Goal: Communication & Community: Ask a question

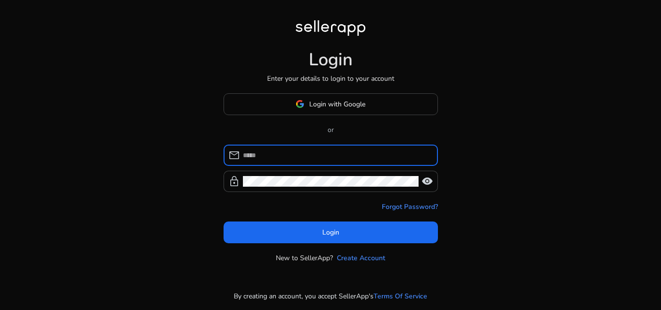
click at [286, 151] on input at bounding box center [336, 155] width 187 height 11
type input "**********"
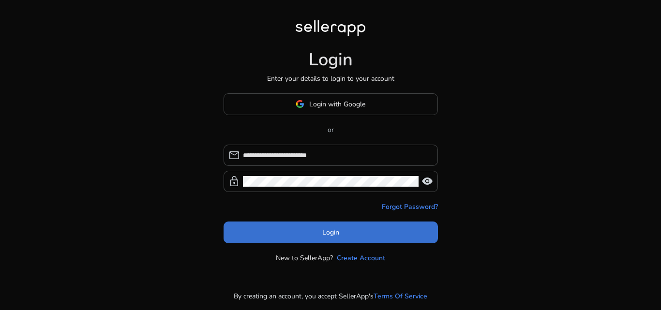
click at [308, 234] on span at bounding box center [331, 232] width 214 height 23
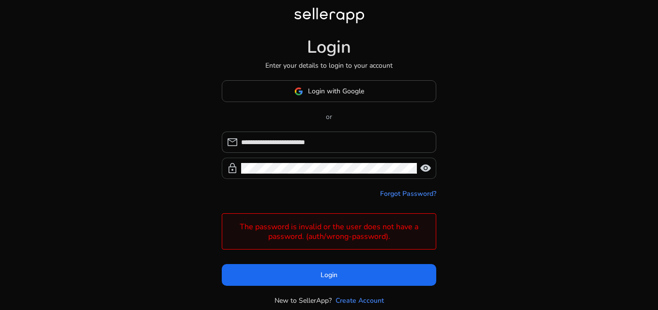
click at [285, 169] on div at bounding box center [329, 168] width 176 height 21
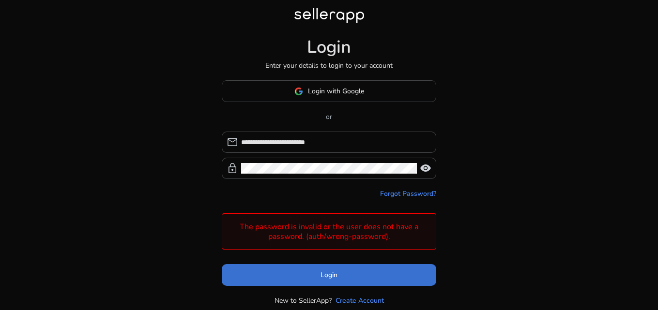
click at [309, 277] on span at bounding box center [329, 275] width 214 height 23
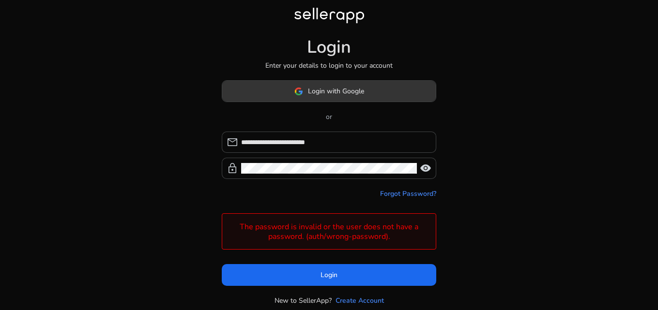
click at [318, 93] on span "Login with Google" at bounding box center [336, 91] width 56 height 10
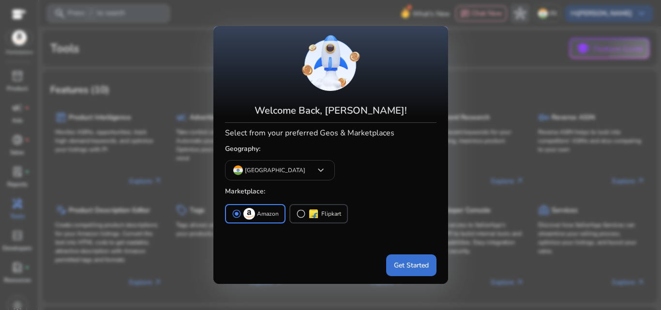
click at [403, 262] on span "Get Started" at bounding box center [411, 265] width 35 height 10
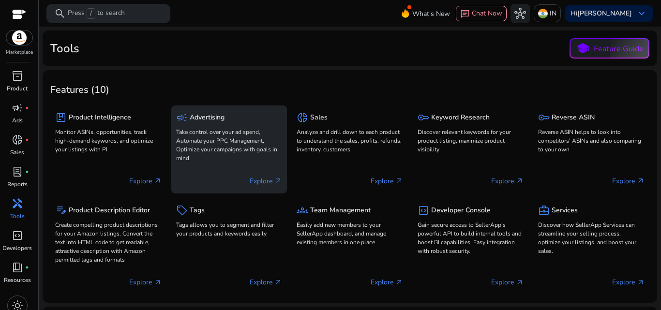
click at [248, 159] on p "Take control over your ad spend, Automate your PPC Management, Optimize your ca…" at bounding box center [229, 145] width 106 height 35
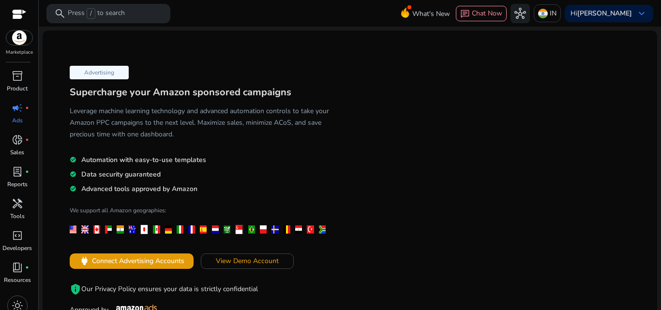
scroll to position [32, 0]
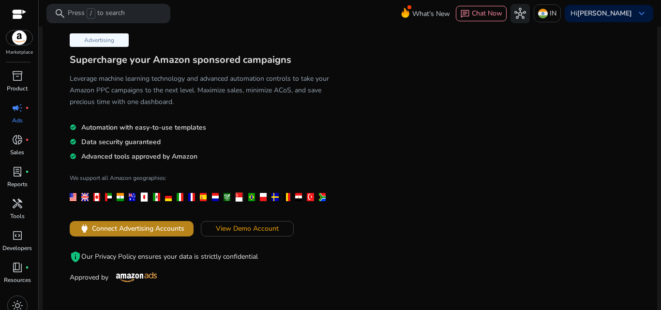
click at [136, 230] on span "Connect Advertising Accounts" at bounding box center [138, 229] width 92 height 10
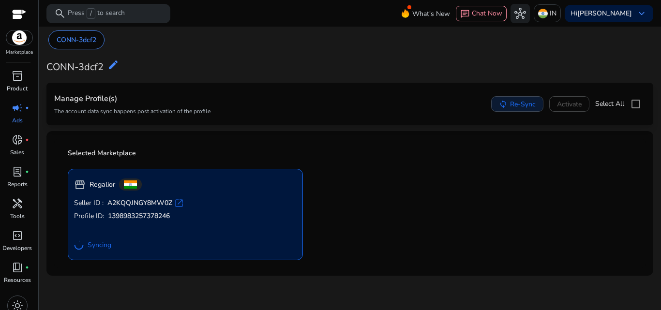
click at [510, 106] on span "Re-Sync" at bounding box center [523, 104] width 26 height 10
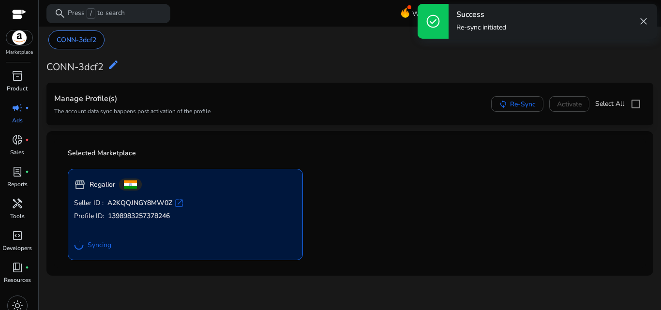
click at [644, 18] on span "close" at bounding box center [644, 21] width 12 height 12
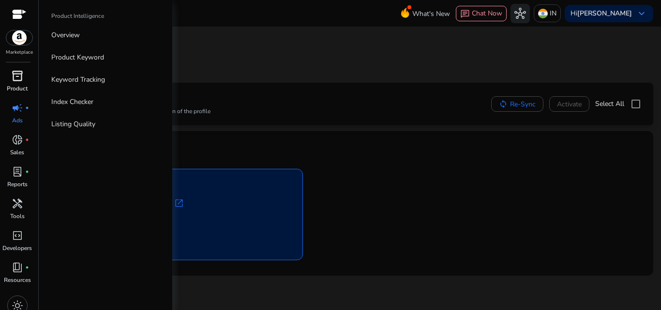
click at [20, 82] on span "inventory_2" at bounding box center [18, 76] width 12 height 12
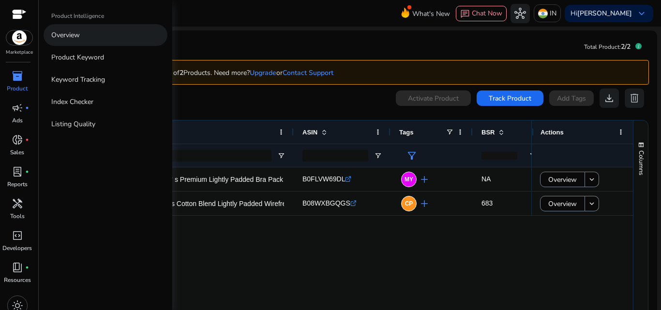
click at [79, 35] on p "Overview" at bounding box center [65, 35] width 29 height 10
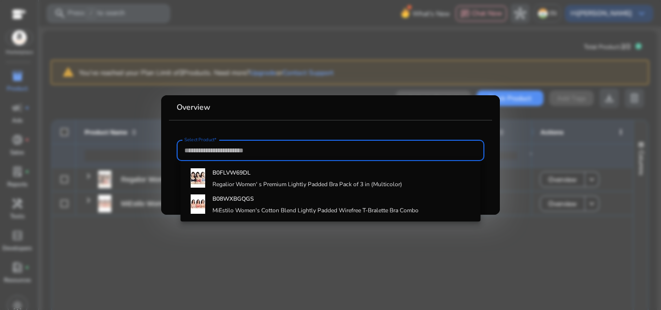
click at [120, 241] on div at bounding box center [330, 155] width 661 height 310
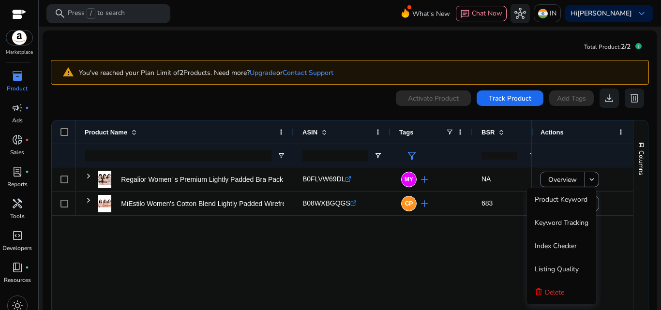
click at [494, 243] on div "Regalior Women' s Premium Lightly Padded Bra Pack of 3 in (Multicolor)... B0FLV…" at bounding box center [303, 243] width 455 height 153
click at [508, 239] on div "Regalior Women' s Premium Lightly Padded Bra Pack of 3 in (Multicolor)... B0FLV…" at bounding box center [303, 243] width 455 height 153
click at [628, 217] on div "Regalior Women' s Premium Lightly Padded Bra Pack of 3 in (Multicolor)... B0FLV…" at bounding box center [342, 243] width 581 height 153
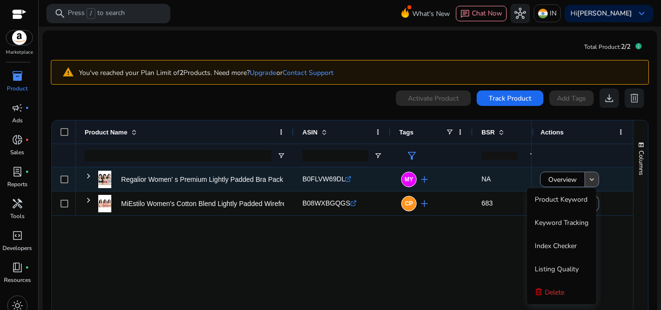
click at [588, 179] on mat-icon "keyboard_arrow_down" at bounding box center [591, 179] width 9 height 9
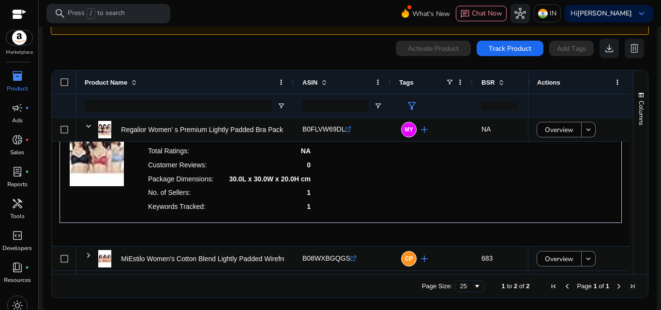
scroll to position [51, 0]
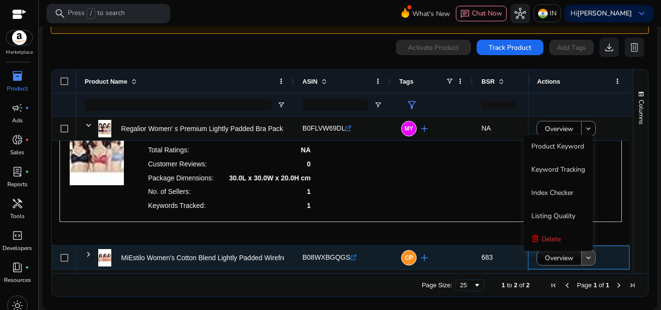
click at [584, 258] on mat-icon "keyboard_arrow_down" at bounding box center [588, 258] width 9 height 9
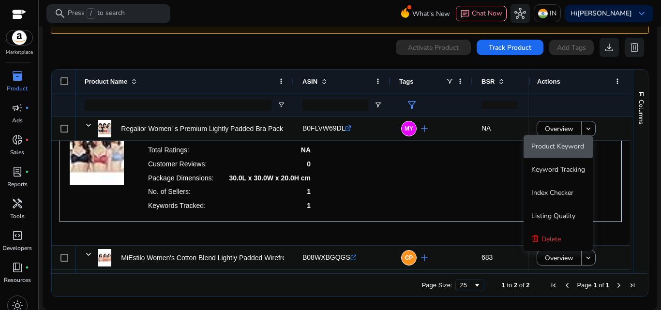
click at [562, 148] on span "Product Keyword" at bounding box center [557, 146] width 53 height 9
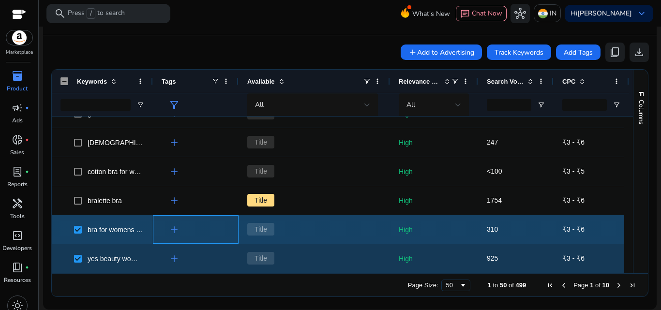
click at [173, 231] on span "add" at bounding box center [174, 230] width 12 height 12
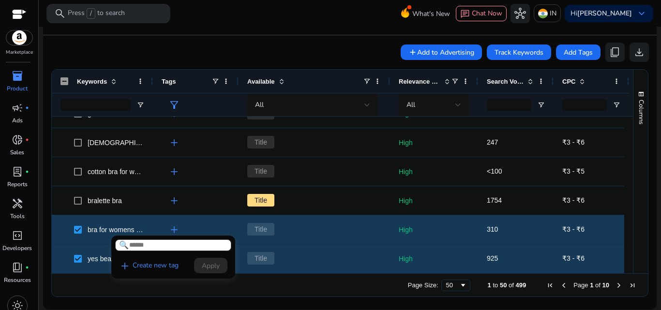
click at [197, 206] on div at bounding box center [330, 155] width 661 height 310
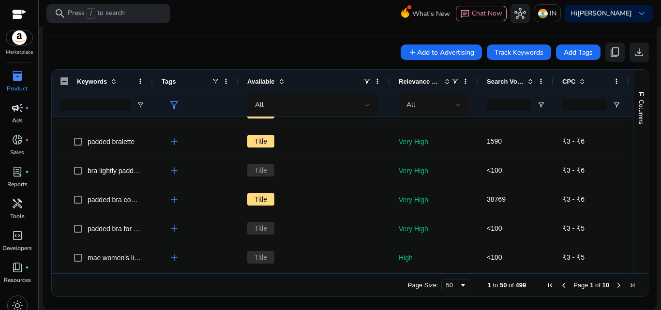
click at [22, 116] on p "Ads" at bounding box center [17, 120] width 11 height 9
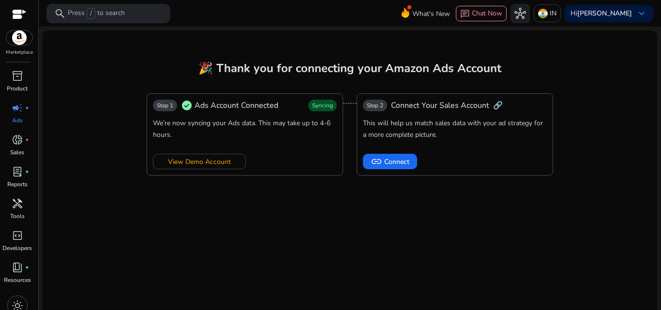
click at [89, 139] on mat-card "🎉 Thank you for connecting your Amazon Ads Account Step 1 check_circle Ads Acco…" at bounding box center [350, 174] width 614 height 288
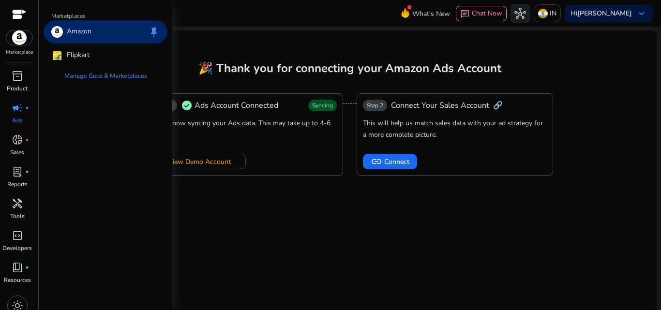
click at [18, 38] on img at bounding box center [19, 37] width 26 height 15
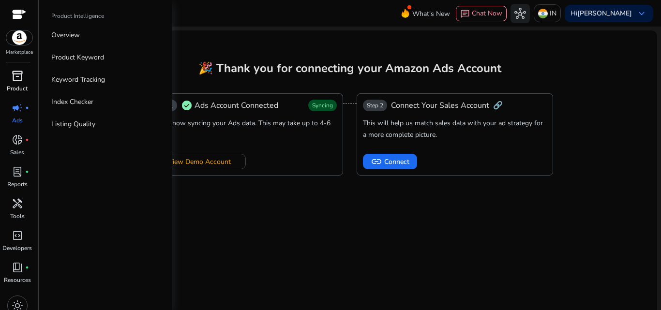
click at [15, 77] on span "inventory_2" at bounding box center [18, 76] width 12 height 12
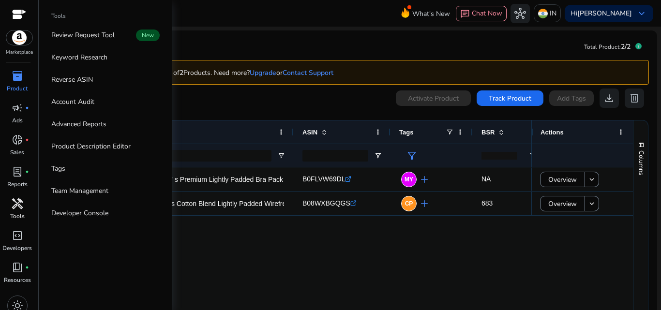
click at [22, 207] on span "handyman" at bounding box center [18, 204] width 12 height 12
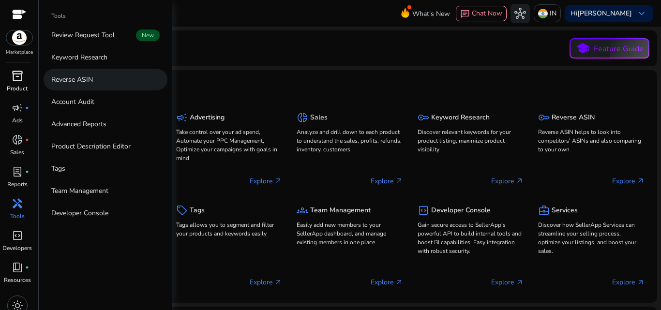
click at [79, 76] on p "Reverse ASIN" at bounding box center [72, 80] width 42 height 10
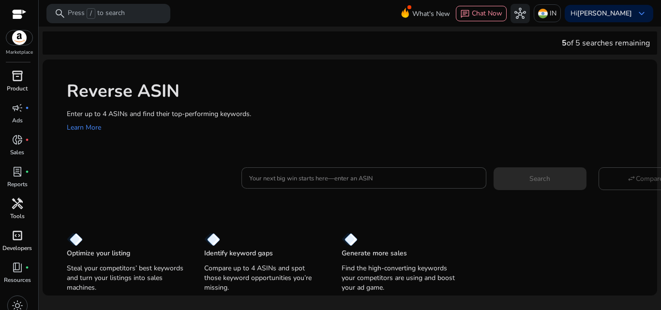
scroll to position [10, 0]
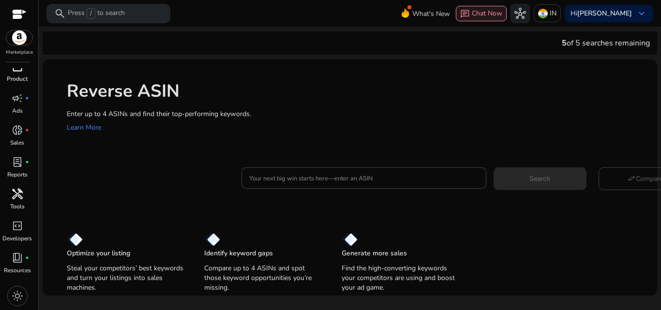
click at [490, 15] on span "Chat Now" at bounding box center [487, 13] width 30 height 9
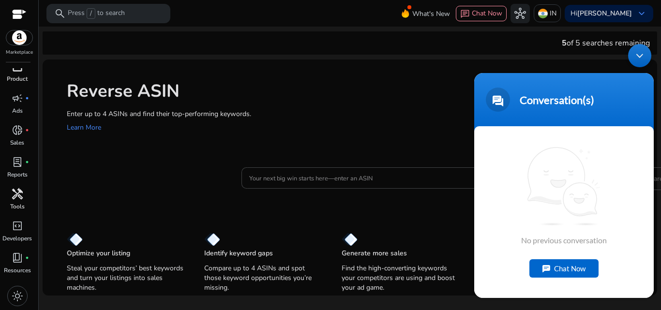
click at [524, 267] on div "No previous conversation Chat Now" at bounding box center [563, 212] width 179 height 172
click at [550, 267] on div "Chat Now" at bounding box center [563, 268] width 69 height 18
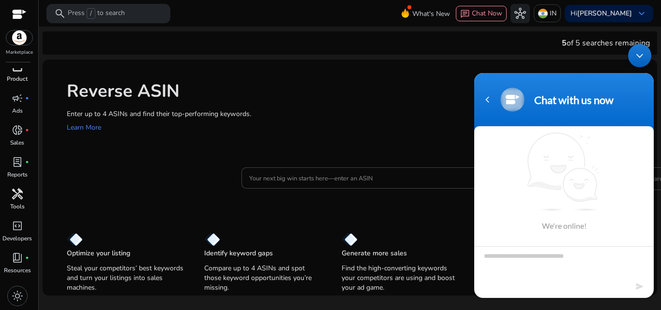
click at [526, 262] on textarea "Type your message and hit 'Enter'" at bounding box center [563, 263] width 179 height 34
type textarea "*"
type textarea "**********"
click at [638, 287] on em at bounding box center [640, 286] width 9 height 13
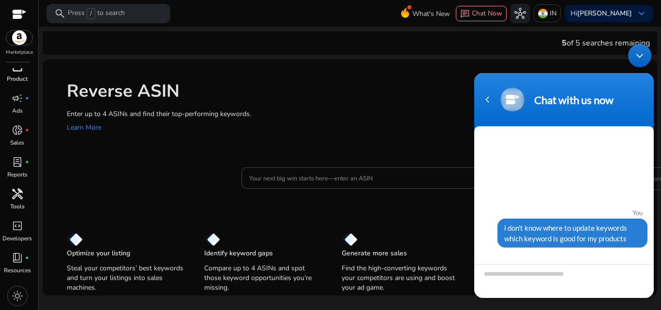
scroll to position [112, 0]
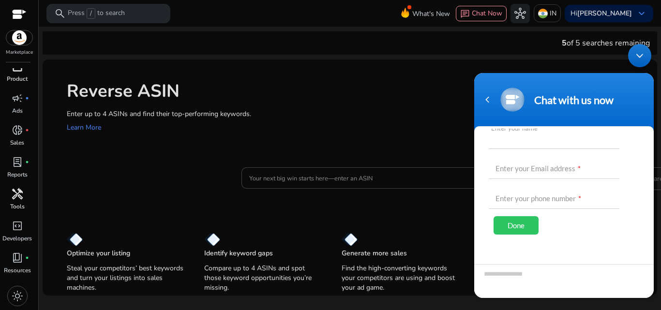
click at [512, 144] on input "text" at bounding box center [554, 137] width 131 height 23
type input "**********"
click at [512, 167] on input "text" at bounding box center [554, 167] width 131 height 23
type input "**********"
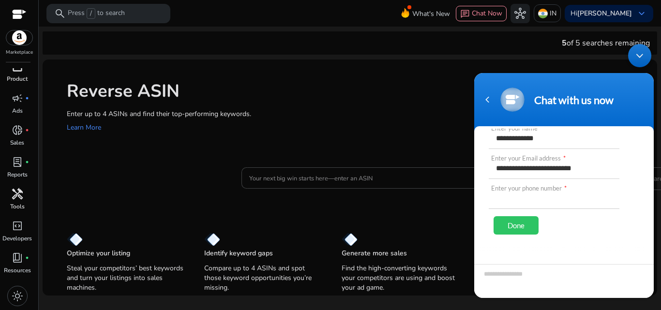
click at [520, 194] on input "text" at bounding box center [554, 197] width 131 height 23
type input "**********"
click at [511, 221] on div "Done" at bounding box center [515, 225] width 45 height 18
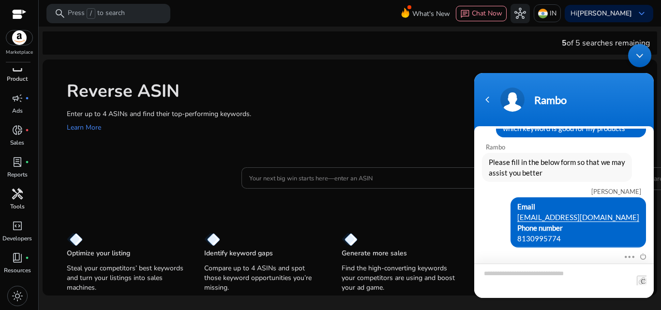
scroll to position [77, 0]
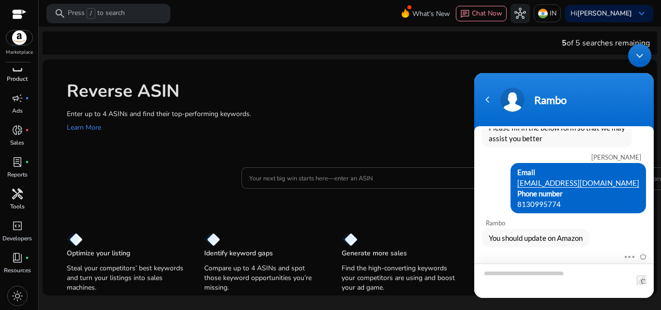
click at [501, 276] on textarea "Type your message and hit 'Enter'" at bounding box center [563, 281] width 179 height 34
type textarea "**********"
click at [642, 280] on span at bounding box center [642, 281] width 10 height 10
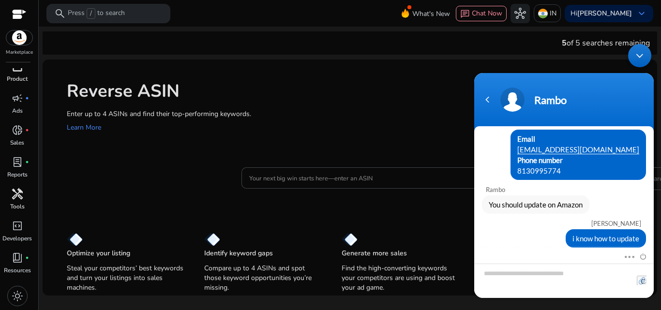
click at [642, 281] on input "file" at bounding box center [642, 281] width 10 height 10
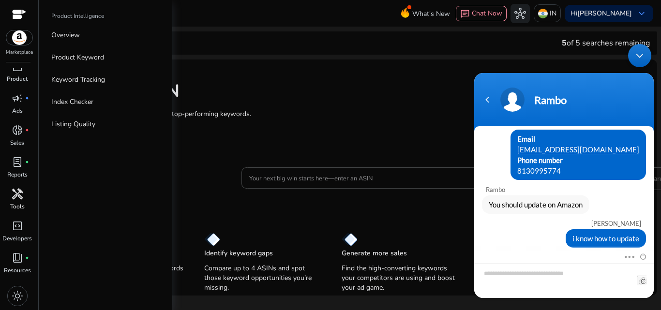
click at [16, 72] on span "inventory_2" at bounding box center [18, 66] width 12 height 12
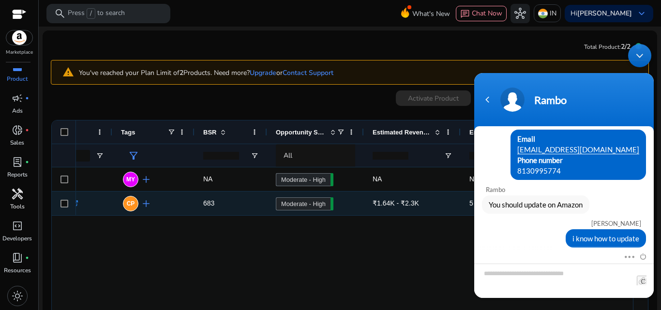
scroll to position [0, 373]
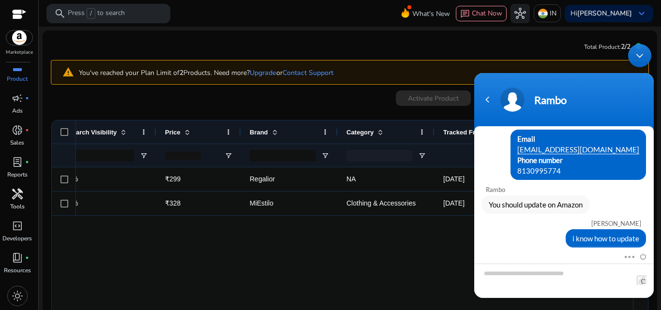
click at [642, 52] on div "Minimize live chat window" at bounding box center [639, 55] width 23 height 23
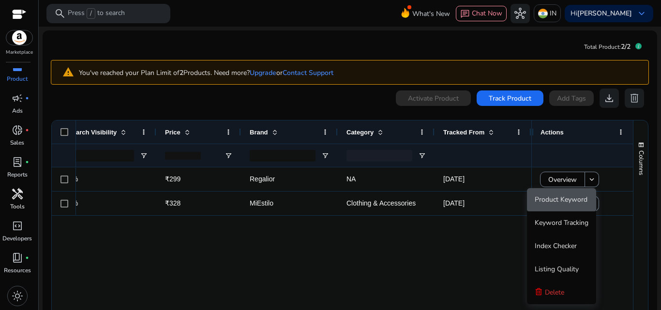
click at [584, 199] on span "Product Keyword" at bounding box center [561, 199] width 53 height 9
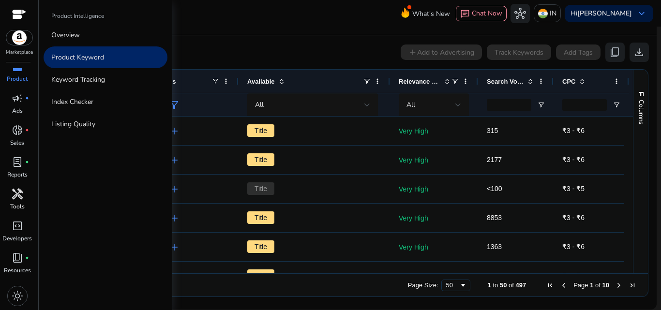
click at [16, 72] on span "inventory_2" at bounding box center [18, 66] width 12 height 12
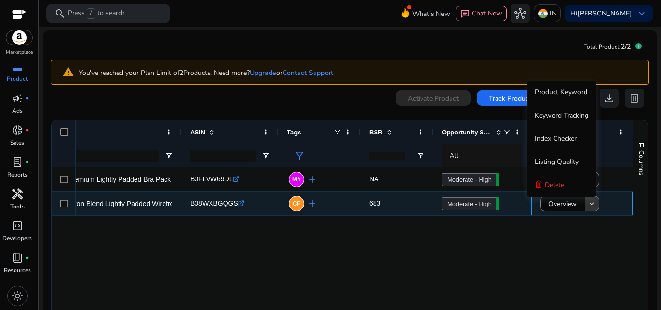
click at [588, 206] on mat-icon "keyboard_arrow_down" at bounding box center [591, 203] width 9 height 9
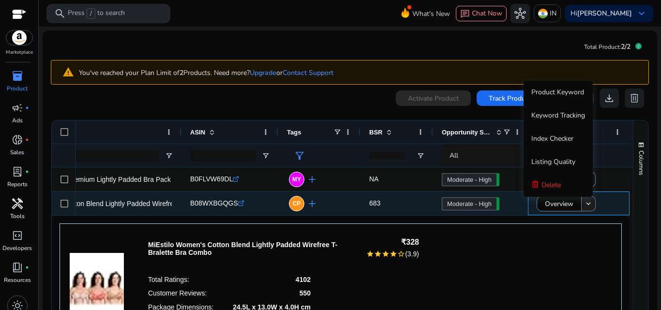
click at [584, 206] on mat-icon "keyboard_arrow_down" at bounding box center [588, 203] width 9 height 9
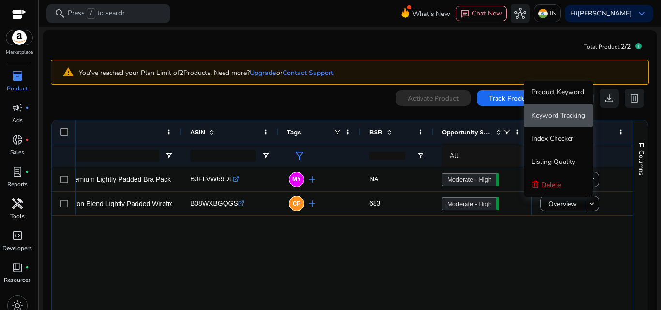
click at [554, 113] on span "Keyword Tracking" at bounding box center [558, 115] width 54 height 9
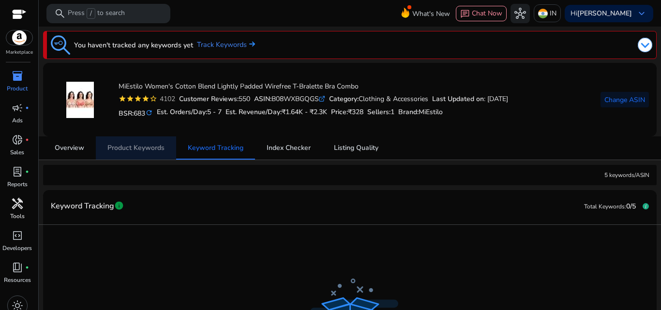
click at [136, 147] on span "Product Keywords" at bounding box center [135, 148] width 57 height 7
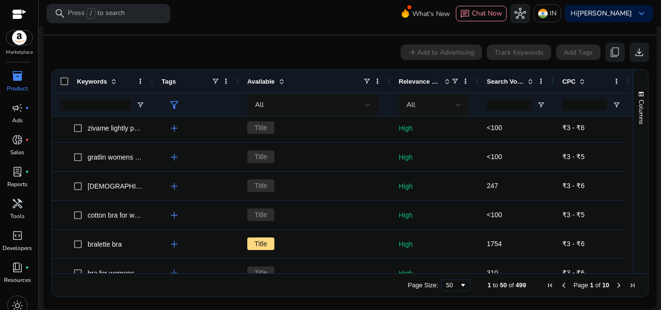
scroll to position [1295, 0]
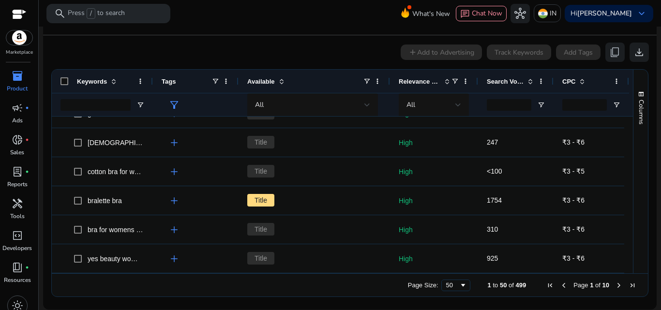
click at [24, 45] on div "Marketplace" at bounding box center [19, 28] width 38 height 56
click at [19, 39] on img at bounding box center [19, 37] width 26 height 15
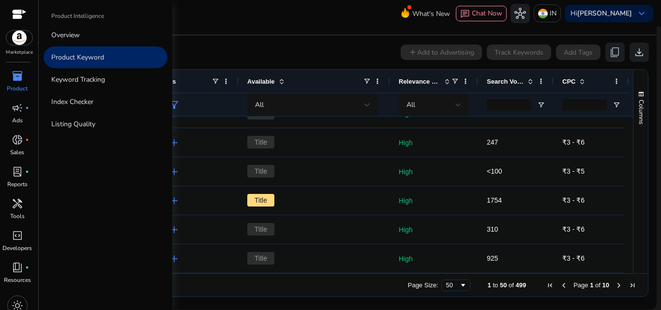
click at [17, 84] on p "Product" at bounding box center [17, 88] width 21 height 9
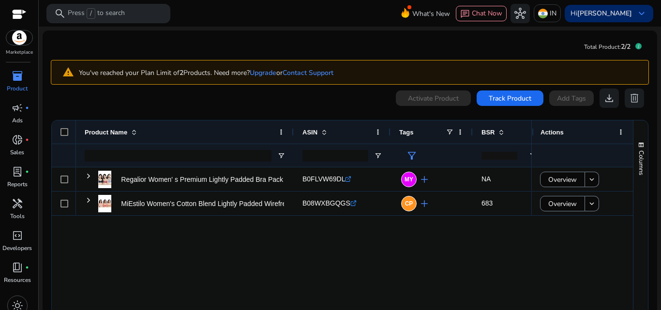
click at [636, 12] on span "keyboard_arrow_down" at bounding box center [642, 14] width 12 height 12
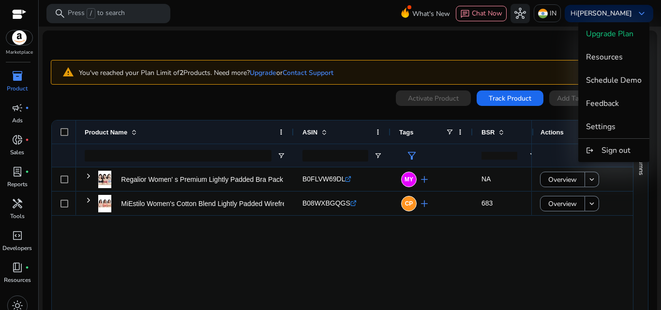
click at [18, 13] on div at bounding box center [330, 155] width 661 height 310
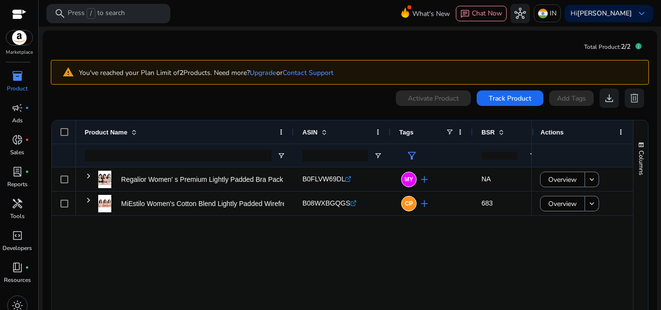
click at [196, 57] on div "warning You've reached your Plan Limit of 2 Products. Need more? Upgrade or Con…" at bounding box center [349, 204] width 599 height 299
click at [305, 74] on link "Contact Support" at bounding box center [308, 72] width 51 height 9
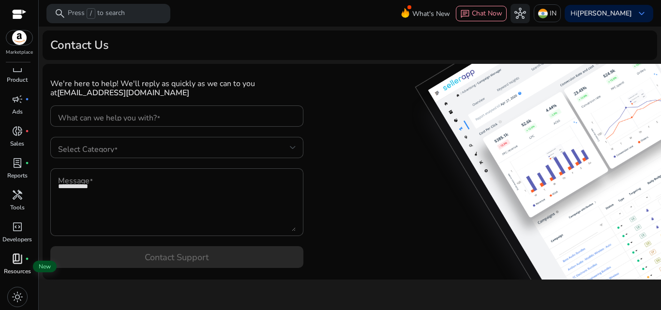
scroll to position [10, 0]
drag, startPoint x: 15, startPoint y: 290, endPoint x: 15, endPoint y: 295, distance: 5.3
click at [15, 295] on span "light_mode" at bounding box center [18, 296] width 12 height 12
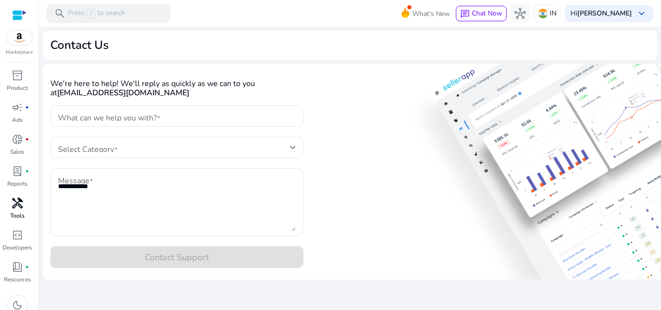
scroll to position [0, 0]
click at [499, 10] on span "Chat Now" at bounding box center [487, 13] width 30 height 9
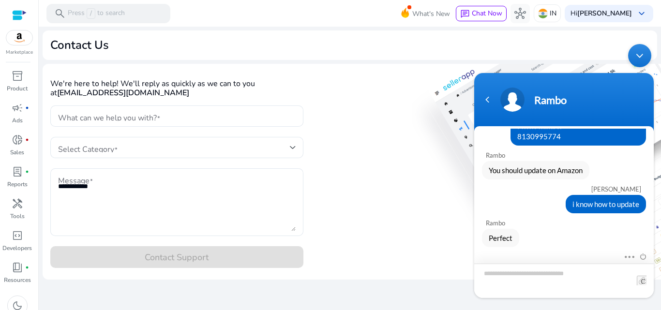
click at [519, 276] on textarea "Type your message and hit 'Enter'" at bounding box center [563, 281] width 179 height 34
type textarea "***"
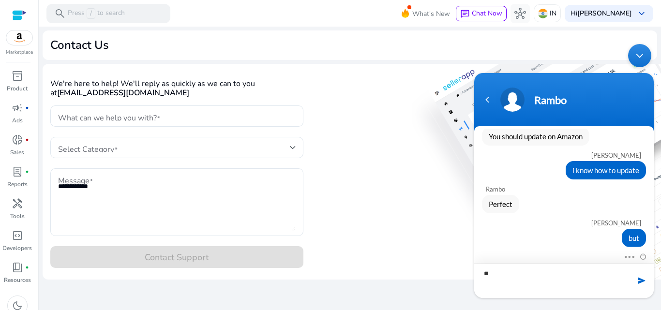
type textarea "*"
click at [642, 280] on input "file" at bounding box center [642, 281] width 10 height 10
type input "**********"
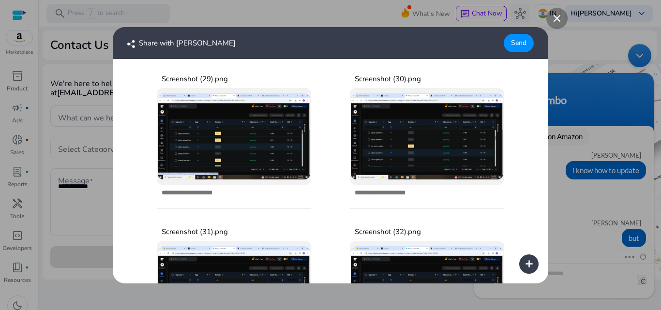
scroll to position [275, 0]
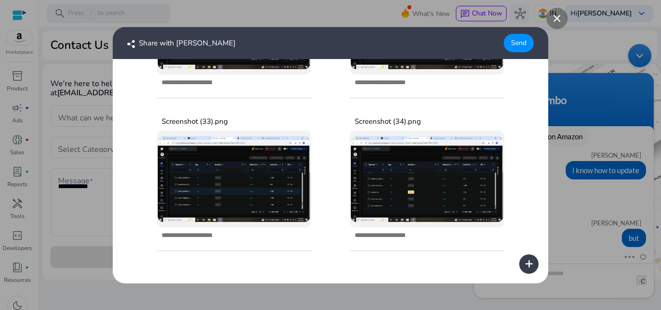
click at [517, 44] on div "Send" at bounding box center [519, 43] width 30 height 18
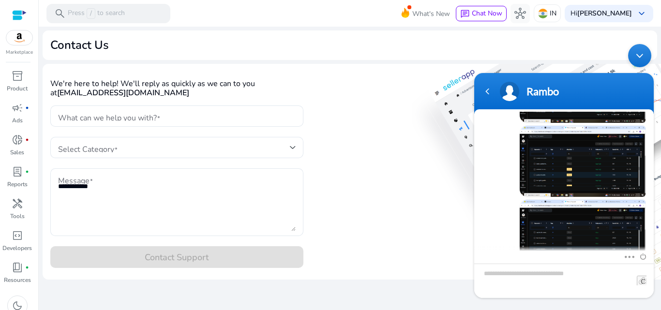
scroll to position [604, 0]
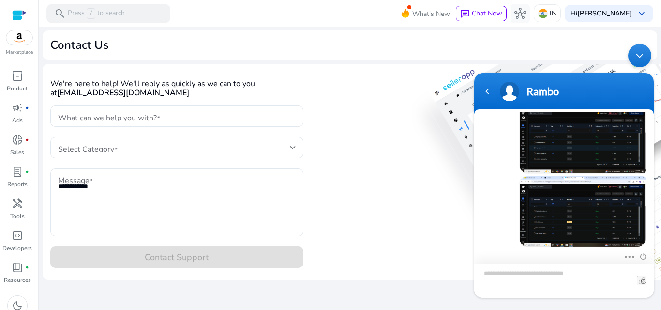
click at [517, 275] on textarea "Type your message and hit 'Enter'" at bounding box center [563, 281] width 179 height 34
type textarea "**********"
click at [640, 281] on span at bounding box center [642, 281] width 10 height 10
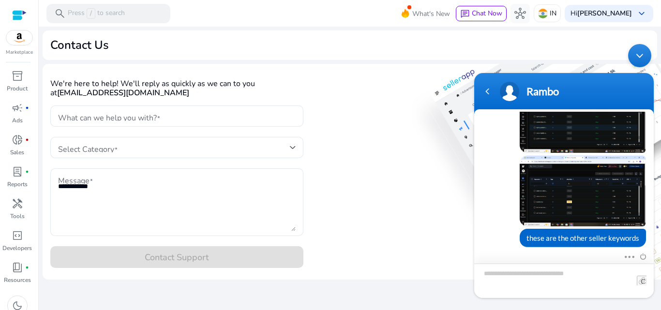
click at [585, 275] on textarea "Type your message and hit 'Enter'" at bounding box center [563, 281] width 179 height 34
type textarea "**********"
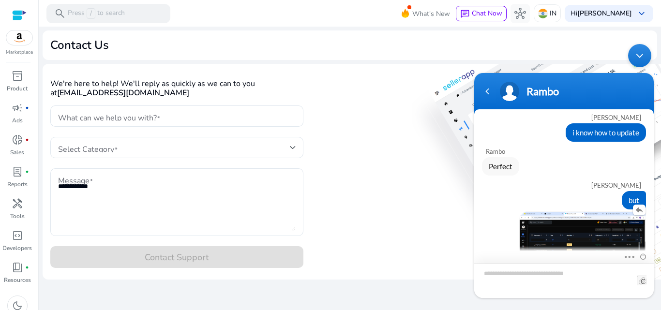
scroll to position [163, 0]
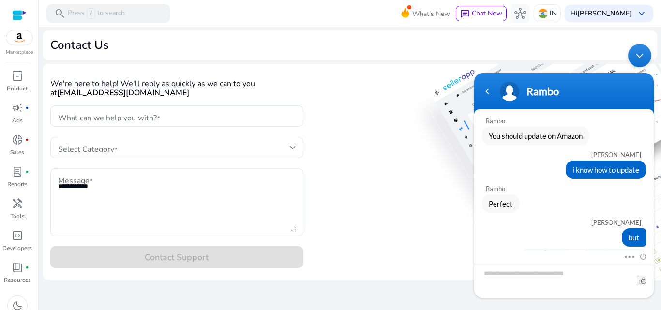
click at [20, 39] on img at bounding box center [19, 37] width 26 height 15
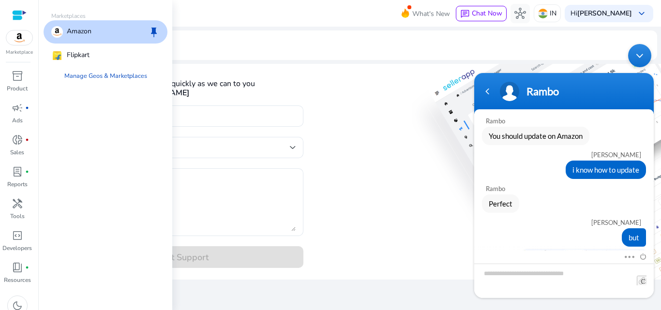
click at [94, 31] on div "Amazon keep" at bounding box center [106, 31] width 124 height 23
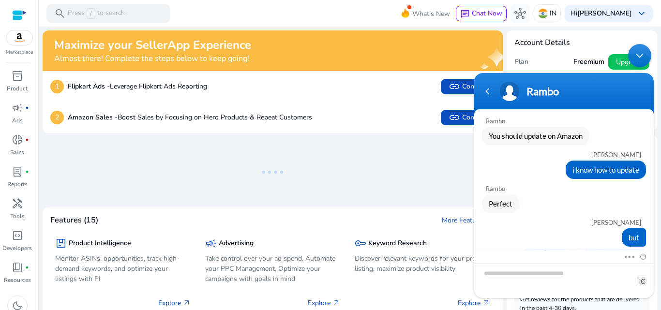
click at [105, 61] on h4 "Almost there! Complete the steps below to keep going!" at bounding box center [152, 58] width 197 height 9
click at [16, 113] on span "campaign" at bounding box center [18, 108] width 12 height 12
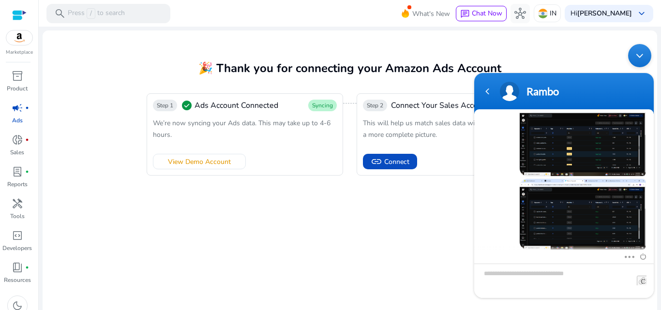
scroll to position [655, 0]
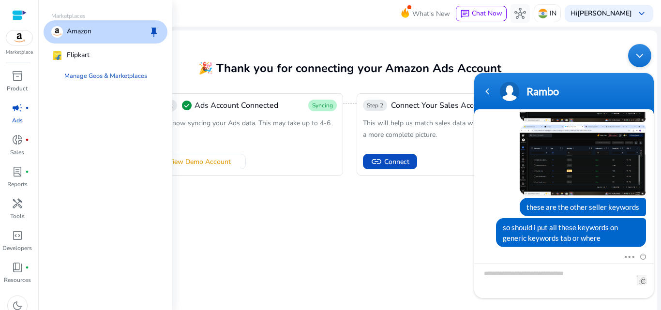
click at [17, 41] on img at bounding box center [19, 37] width 26 height 15
click at [63, 35] on div "Amazon" at bounding box center [71, 32] width 40 height 12
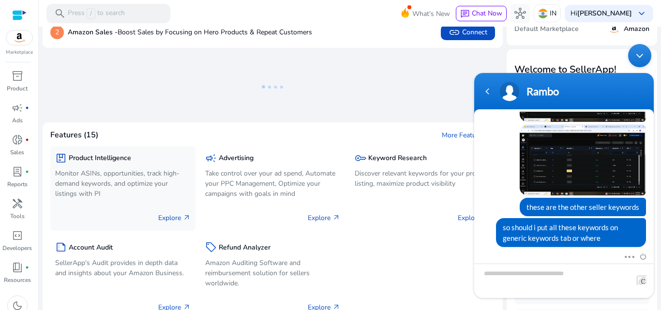
scroll to position [87, 0]
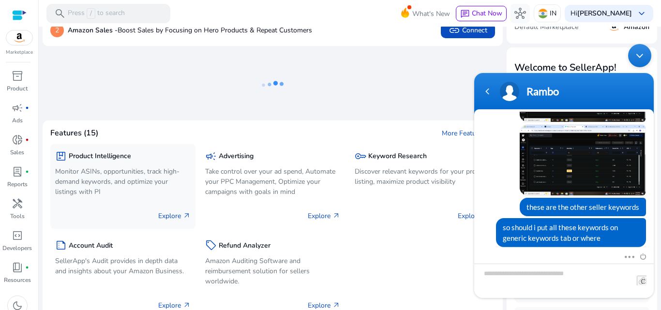
click at [146, 182] on p "Monitor ASINs, opportunities, track high-demand keywords, and optimize your lis…" at bounding box center [122, 181] width 135 height 30
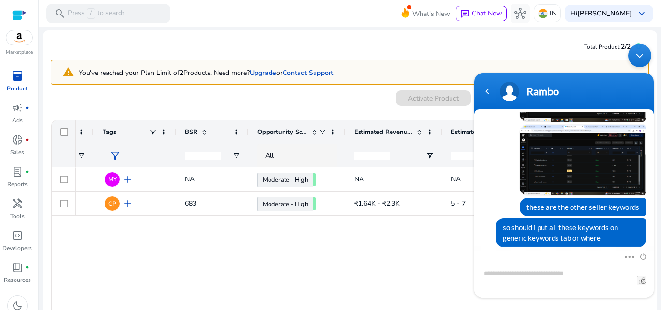
scroll to position [0, 359]
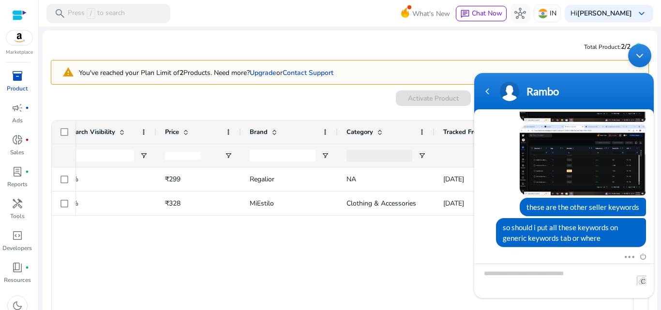
click at [641, 52] on div "Minimize live chat window" at bounding box center [639, 55] width 23 height 23
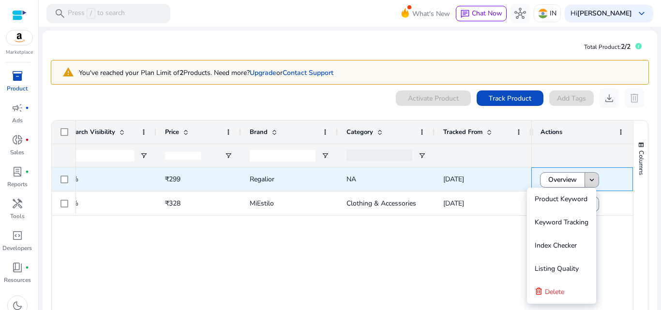
click at [591, 181] on mat-icon "keyboard_arrow_down" at bounding box center [591, 180] width 9 height 9
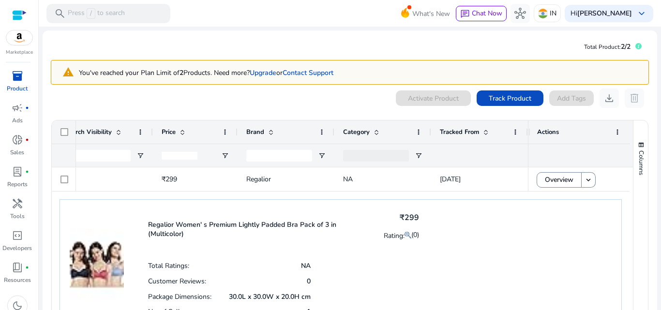
click at [611, 137] on div "Actions" at bounding box center [579, 131] width 84 height 23
click at [613, 130] on span at bounding box center [617, 132] width 8 height 8
click at [276, 116] on ag-grid-angular "Press ALT DOWN to open column menu Drag here to set row groups Drag here to set…" at bounding box center [350, 234] width 613 height 238
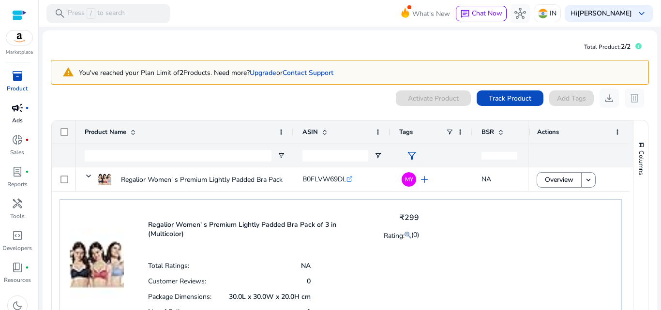
click at [19, 108] on span "campaign" at bounding box center [18, 108] width 12 height 12
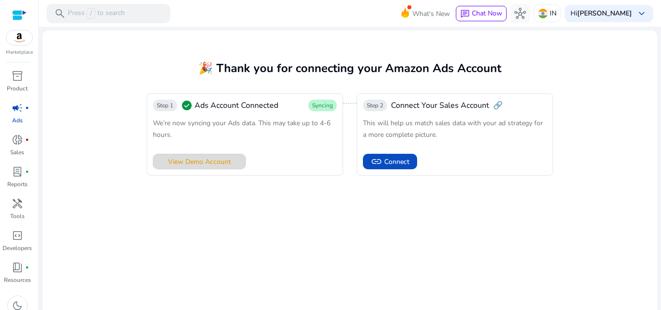
click at [195, 162] on span "View Demo Account" at bounding box center [199, 162] width 63 height 10
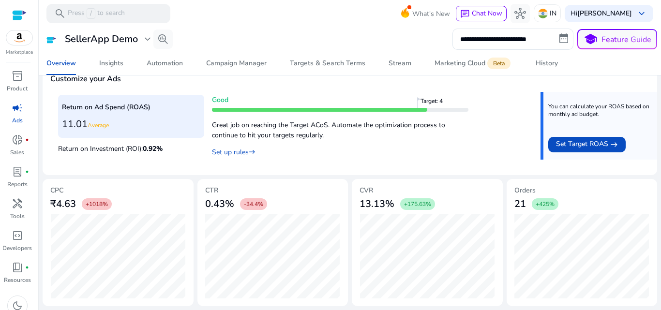
click at [17, 37] on img at bounding box center [19, 37] width 26 height 15
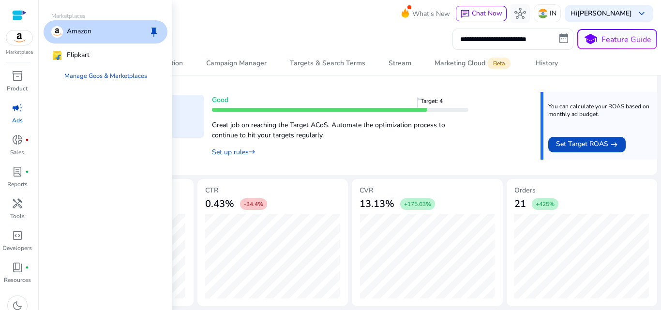
click at [74, 32] on p "Amazon" at bounding box center [79, 32] width 25 height 12
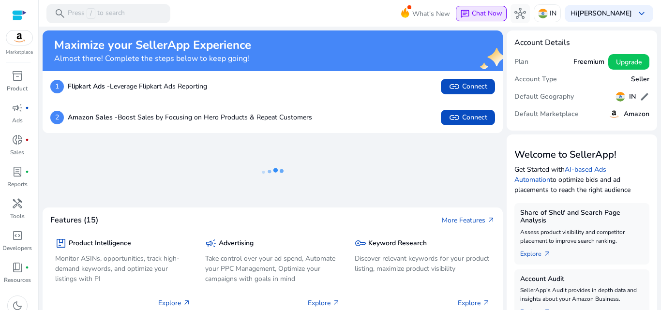
click at [488, 18] on div "chat Chat Now" at bounding box center [481, 13] width 42 height 11
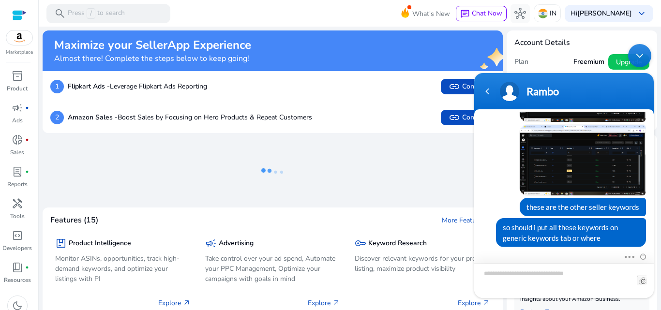
click at [537, 279] on textarea "Type your message and hit 'Enter'" at bounding box center [563, 281] width 179 height 34
type textarea "*"
click at [643, 282] on span at bounding box center [642, 281] width 10 height 10
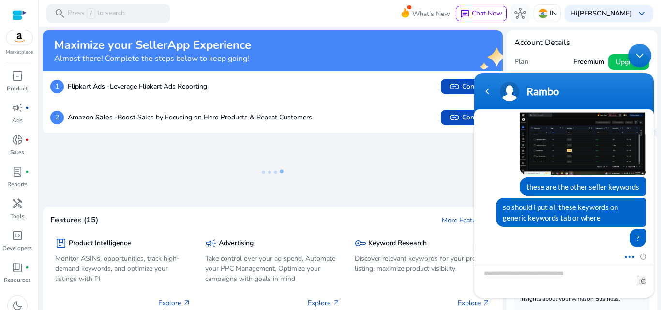
click at [630, 254] on span at bounding box center [626, 255] width 7 height 9
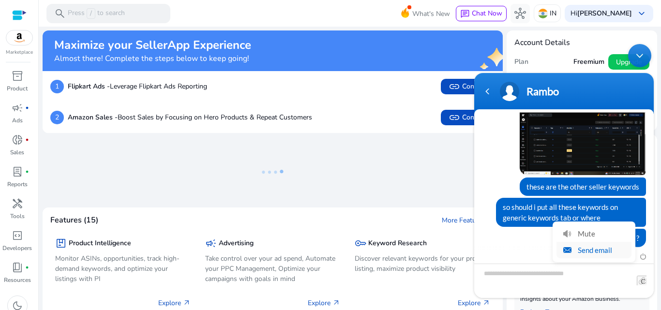
click at [574, 252] on li "Send email" at bounding box center [593, 250] width 75 height 16
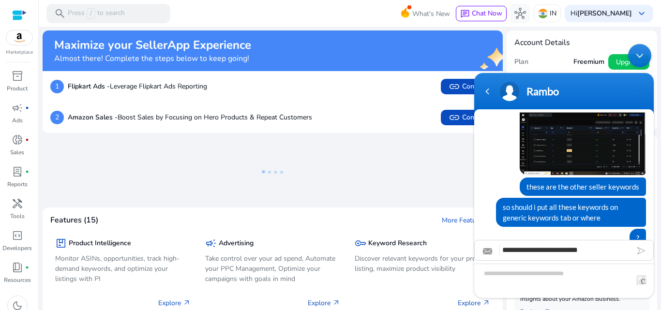
click at [639, 246] on div "**********" at bounding box center [563, 250] width 179 height 21
click at [629, 257] on span at bounding box center [626, 255] width 7 height 9
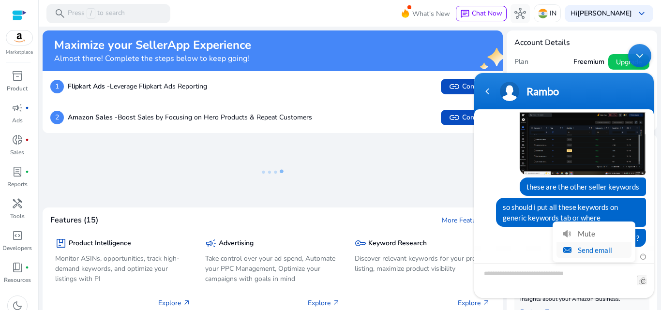
click at [611, 250] on li "Send email" at bounding box center [593, 250] width 75 height 16
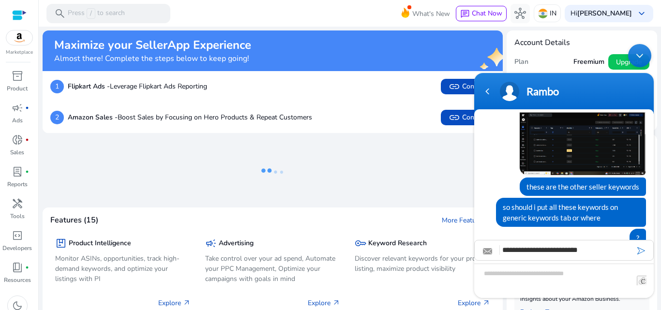
click at [639, 251] on em at bounding box center [641, 250] width 8 height 7
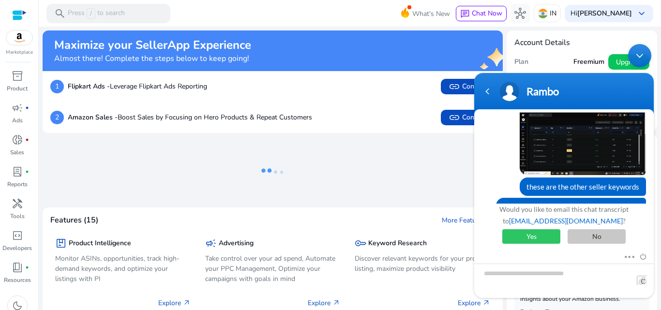
click at [586, 233] on span "No" at bounding box center [597, 236] width 58 height 15
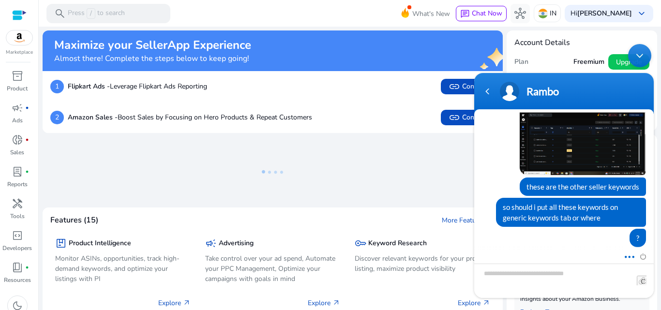
click at [629, 256] on span at bounding box center [626, 255] width 7 height 9
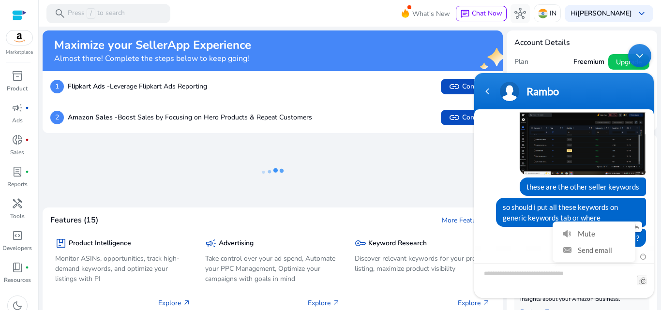
click at [544, 233] on div "?" at bounding box center [564, 238] width 164 height 18
click at [508, 93] on span at bounding box center [509, 91] width 19 height 19
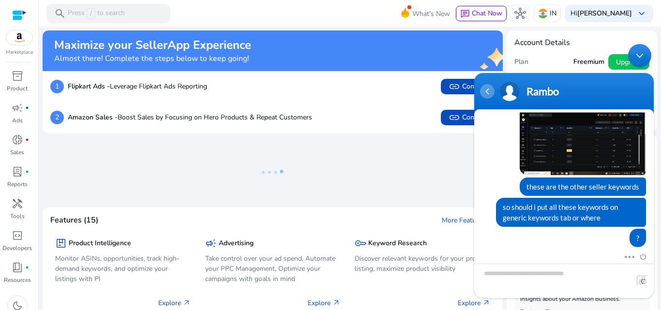
click at [491, 90] on div "Navigation go back" at bounding box center [487, 91] width 15 height 15
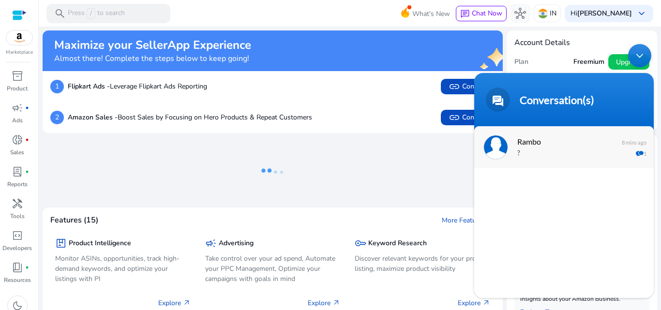
click at [532, 140] on span "Rambo" at bounding box center [562, 141] width 91 height 13
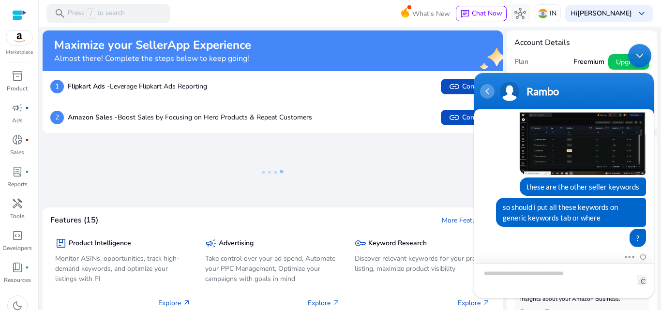
click at [493, 94] on div "Navigation go back" at bounding box center [487, 91] width 15 height 15
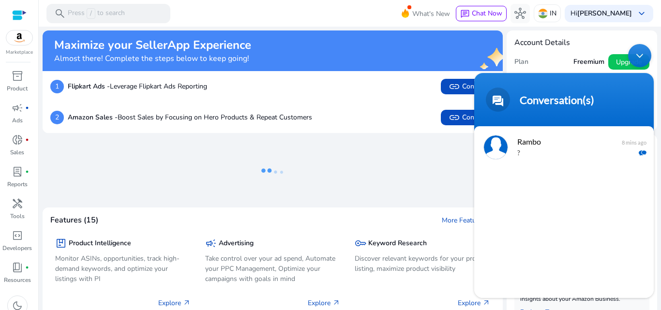
click at [639, 52] on div "Minimize live chat window" at bounding box center [639, 55] width 23 height 23
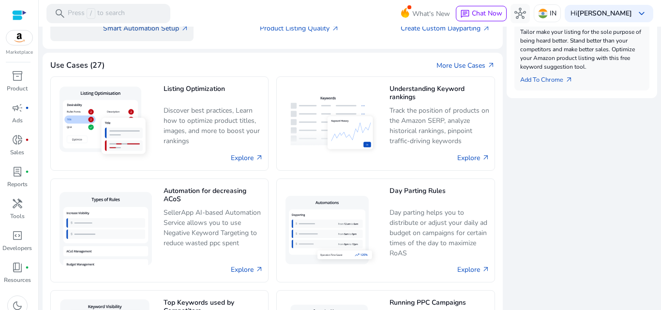
scroll to position [478, 0]
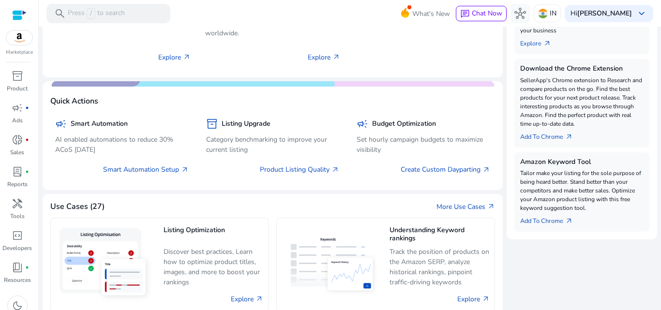
scroll to position [671, 0]
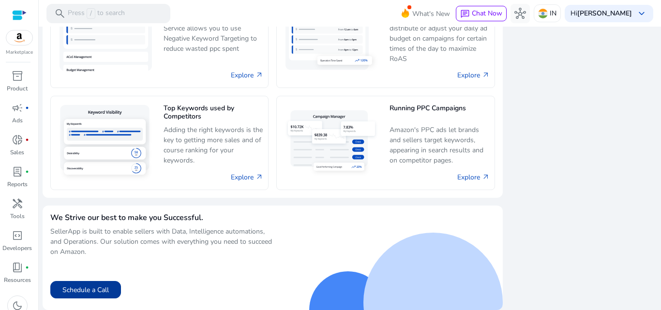
click at [91, 287] on button "Schedule a Call" at bounding box center [85, 289] width 71 height 17
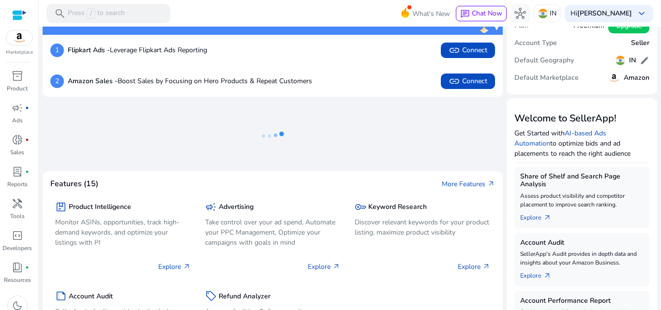
scroll to position [0, 0]
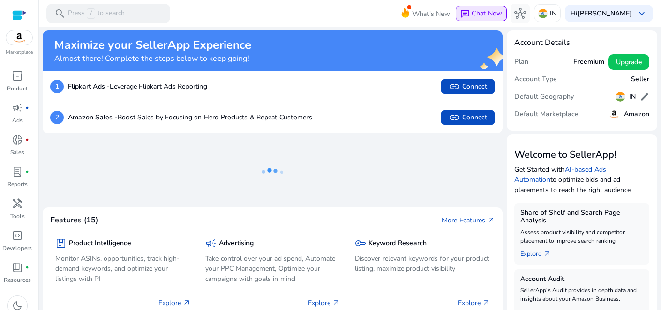
click at [495, 13] on span "Chat Now" at bounding box center [487, 13] width 30 height 9
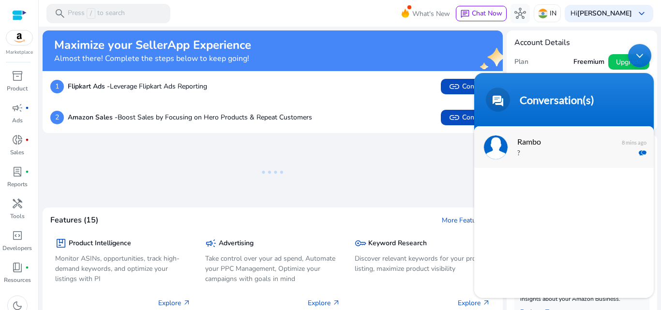
click at [532, 142] on span "Rambo" at bounding box center [562, 141] width 91 height 13
